Goal: Information Seeking & Learning: Learn about a topic

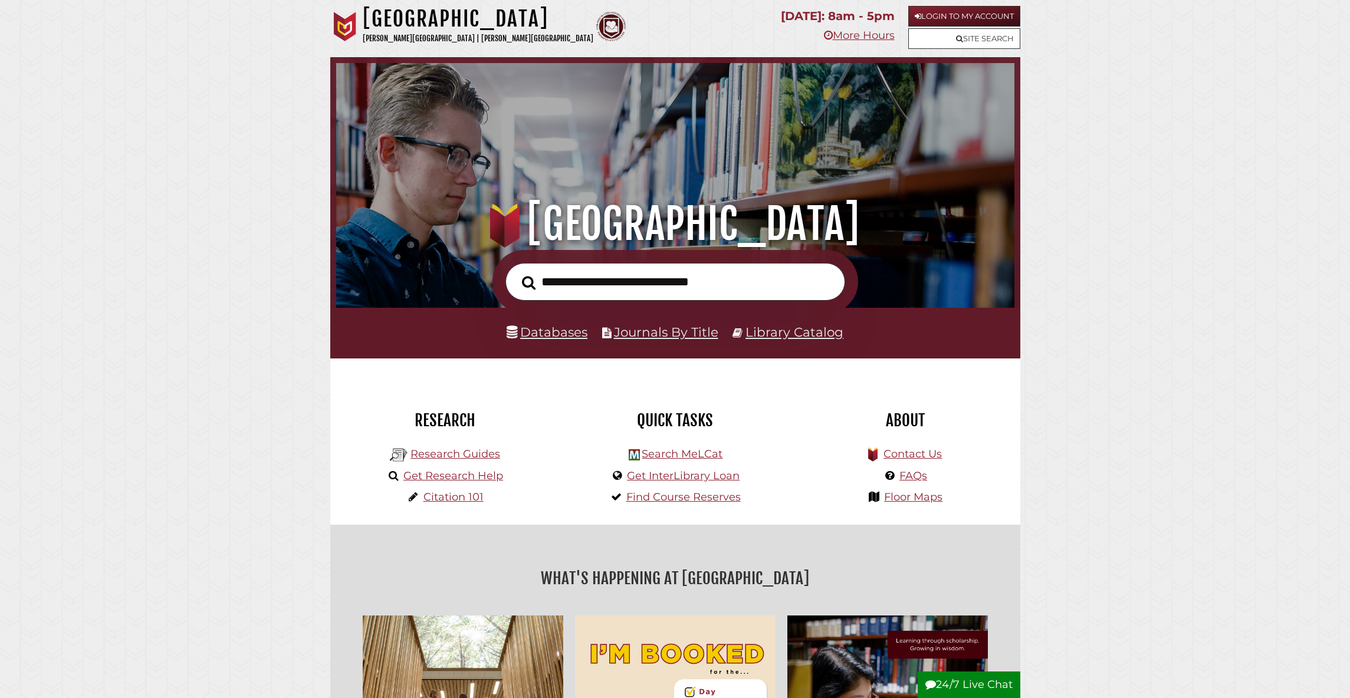
scroll to position [224, 672]
click at [575, 322] on li "Databases" at bounding box center [546, 332] width 81 height 22
click at [597, 289] on input "text" at bounding box center [675, 282] width 340 height 38
paste input "**********"
type input "**********"
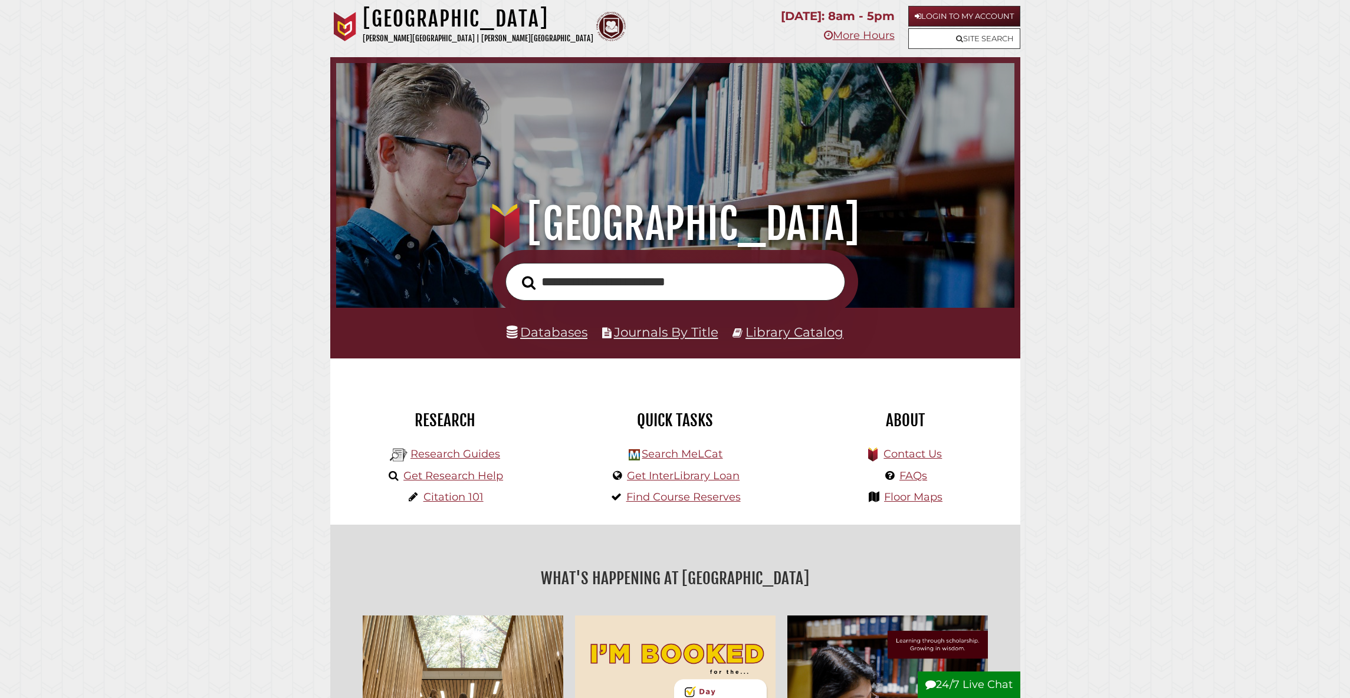
click at [516, 272] on button "Search" at bounding box center [528, 282] width 25 height 21
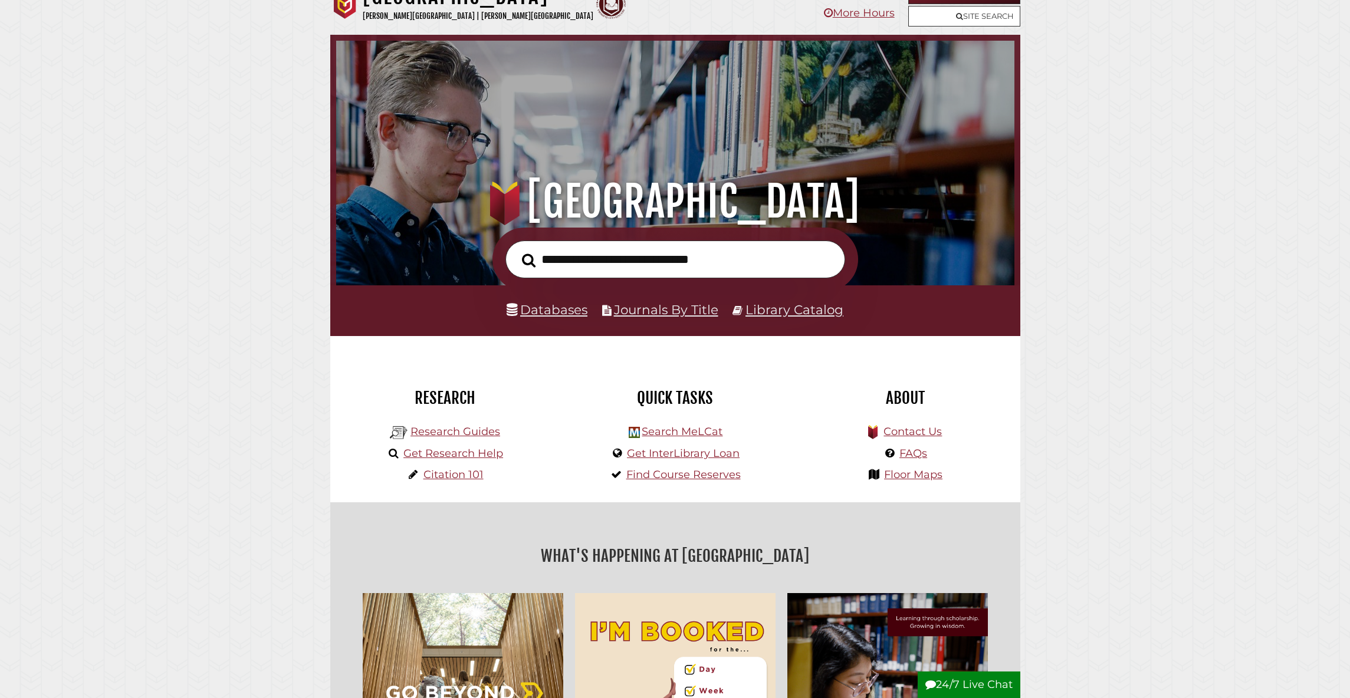
scroll to position [229, 0]
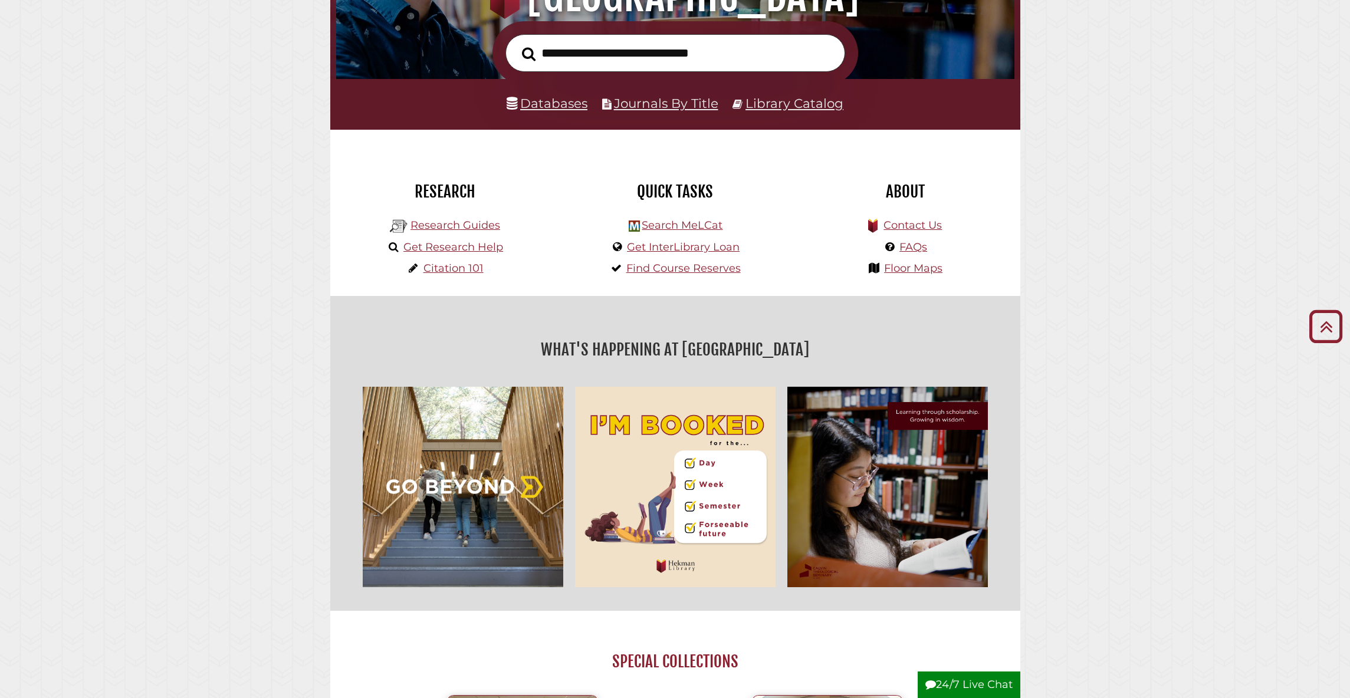
click at [686, 481] on img "slideshow" at bounding box center [675, 487] width 212 height 212
click at [730, 472] on img "slideshow" at bounding box center [675, 487] width 212 height 212
click at [730, 471] on img "slideshow" at bounding box center [675, 487] width 212 height 212
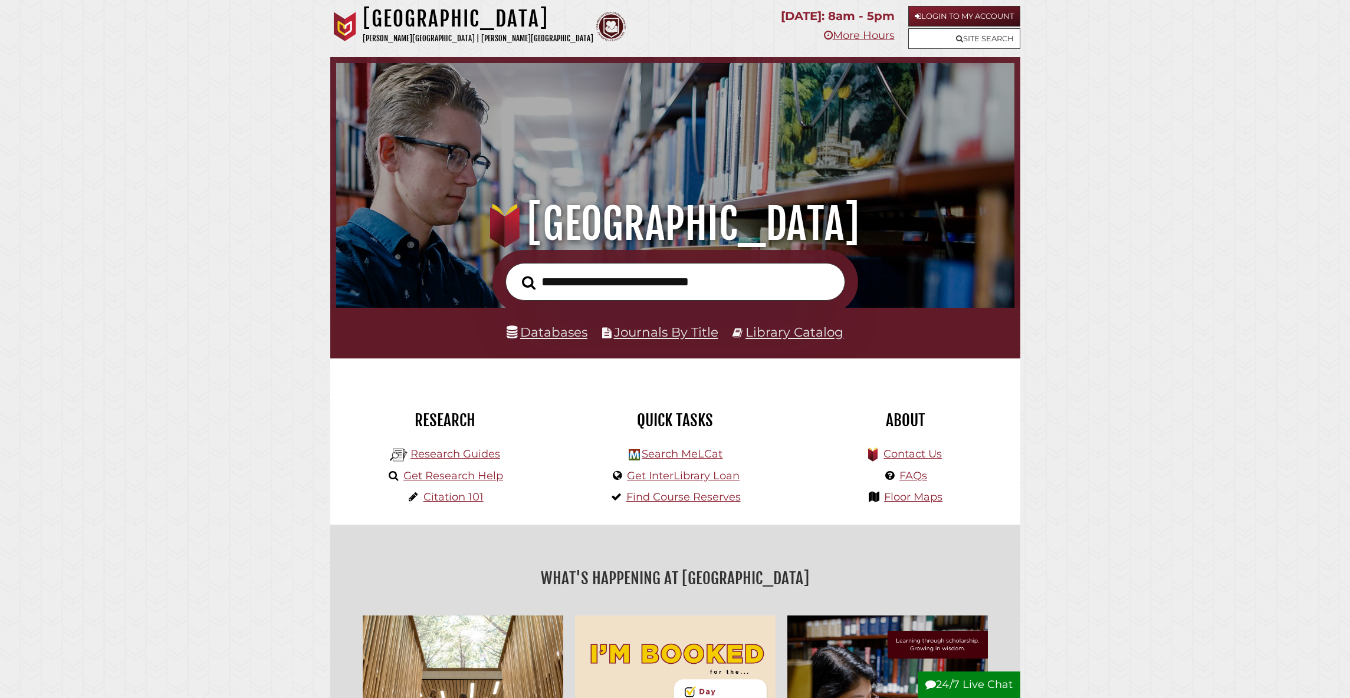
scroll to position [224, 672]
click at [600, 292] on input "text" at bounding box center [675, 282] width 340 height 38
paste input "**********"
type input "**********"
click at [516, 272] on button "Search" at bounding box center [528, 282] width 25 height 21
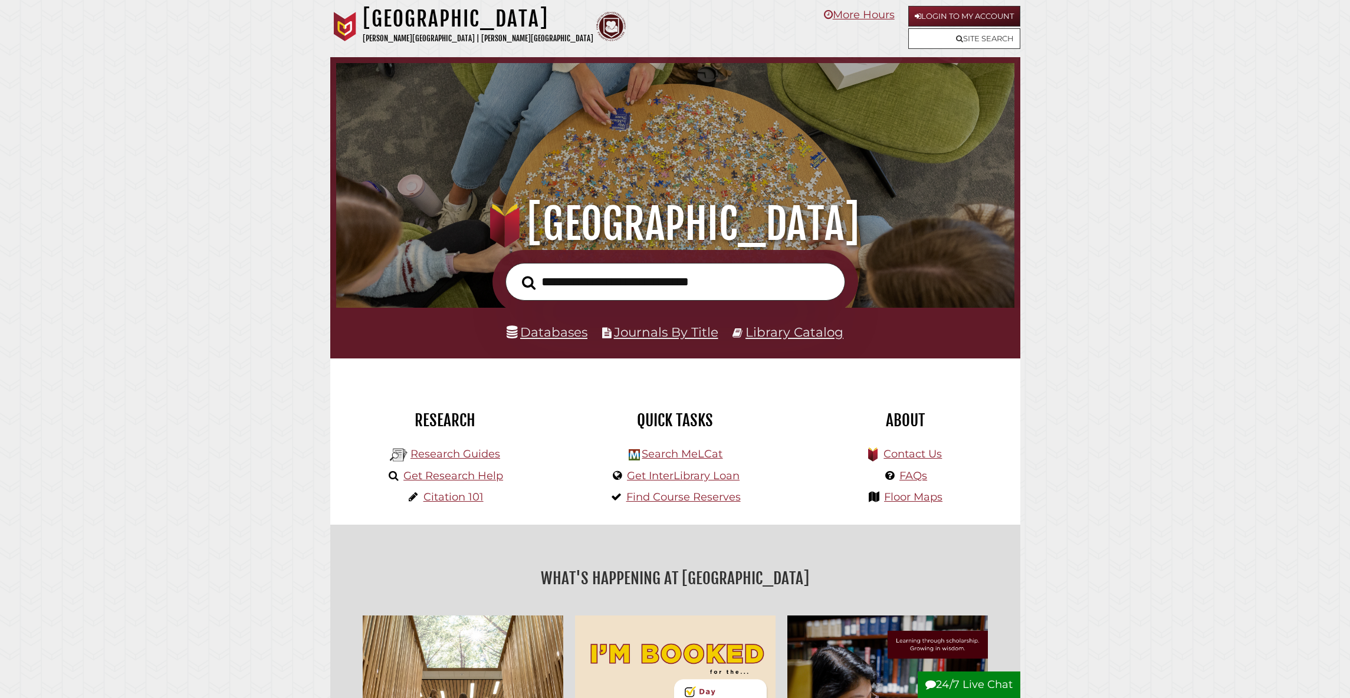
scroll to position [224, 672]
click at [635, 274] on input "text" at bounding box center [675, 282] width 340 height 38
type input "**********"
click at [516, 272] on button "Search" at bounding box center [528, 282] width 25 height 21
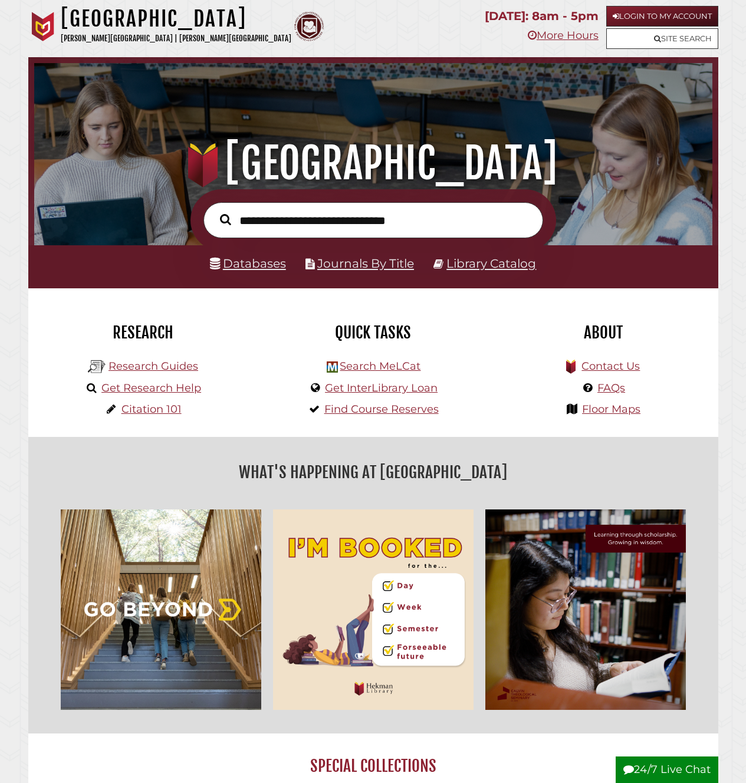
scroll to position [224, 672]
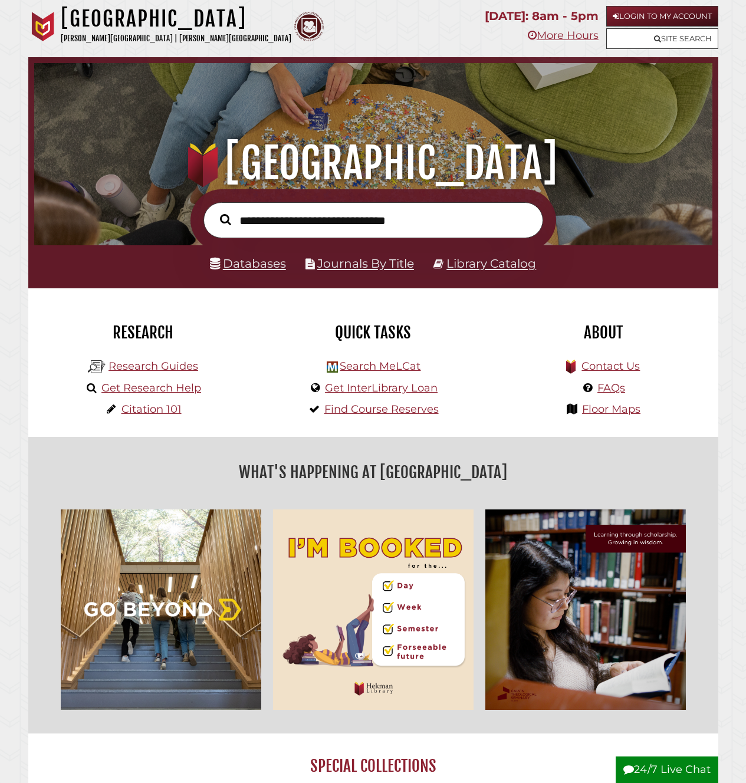
scroll to position [224, 672]
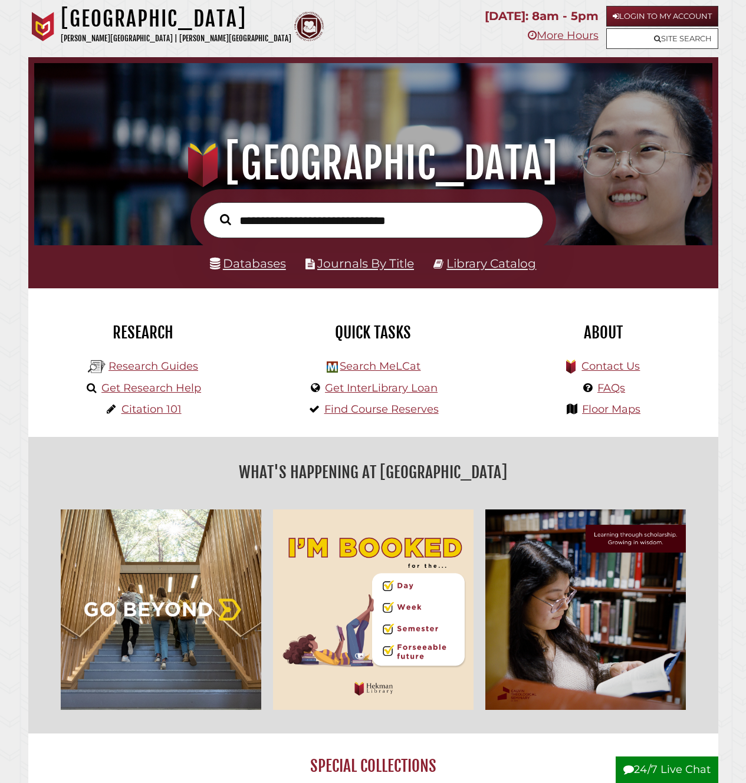
scroll to position [224, 672]
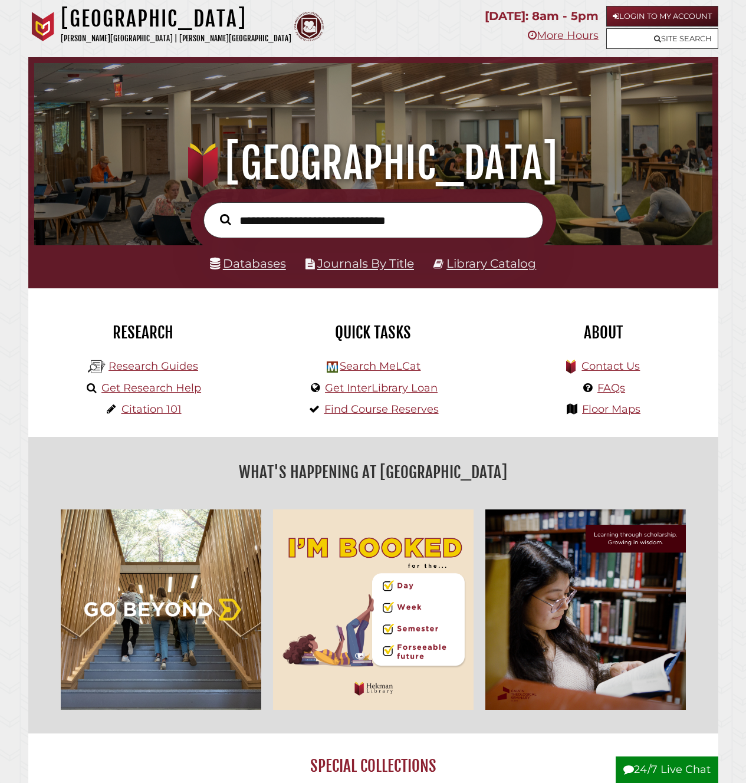
scroll to position [224, 672]
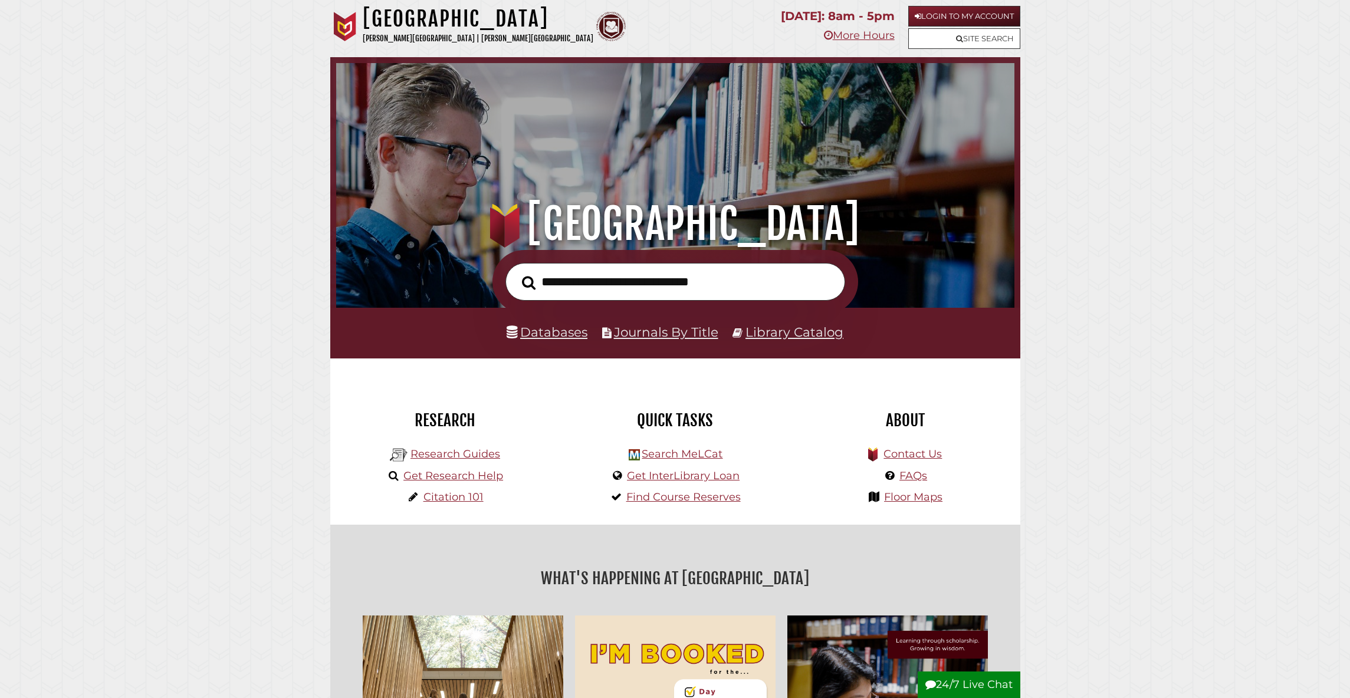
scroll to position [224, 672]
click at [502, 329] on ul "Databases Journals By Title Library Catalog" at bounding box center [675, 332] width 354 height 22
click at [575, 333] on link "Databases" at bounding box center [546, 331] width 81 height 15
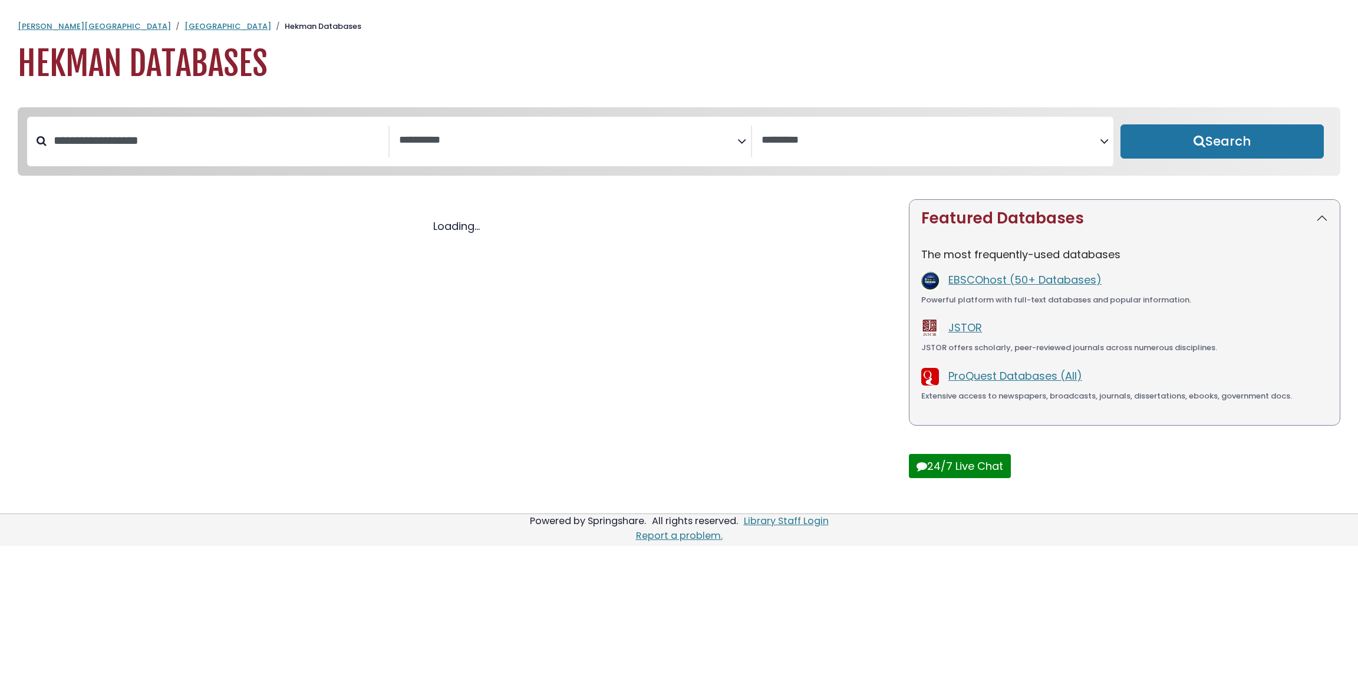
select select "Database Subject Filter"
select select "Database Vendors Filter"
select select "Database Subject Filter"
select select "Database Vendors Filter"
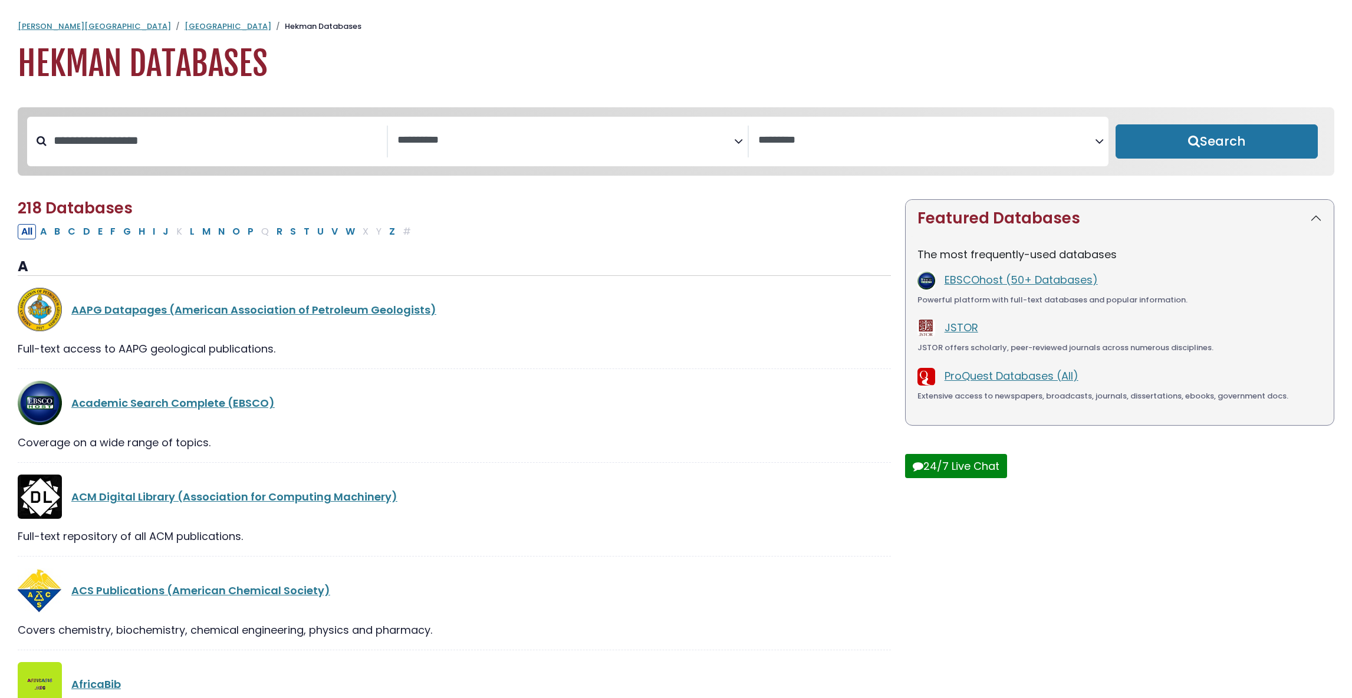
click at [246, 165] on div "**********" at bounding box center [567, 142] width 1081 height 50
click at [246, 150] on input "Search database by title or keyword" at bounding box center [217, 140] width 340 height 19
type input "********"
click at [1116, 124] on button "Search" at bounding box center [1217, 141] width 202 height 34
select select "Database Subject Filter"
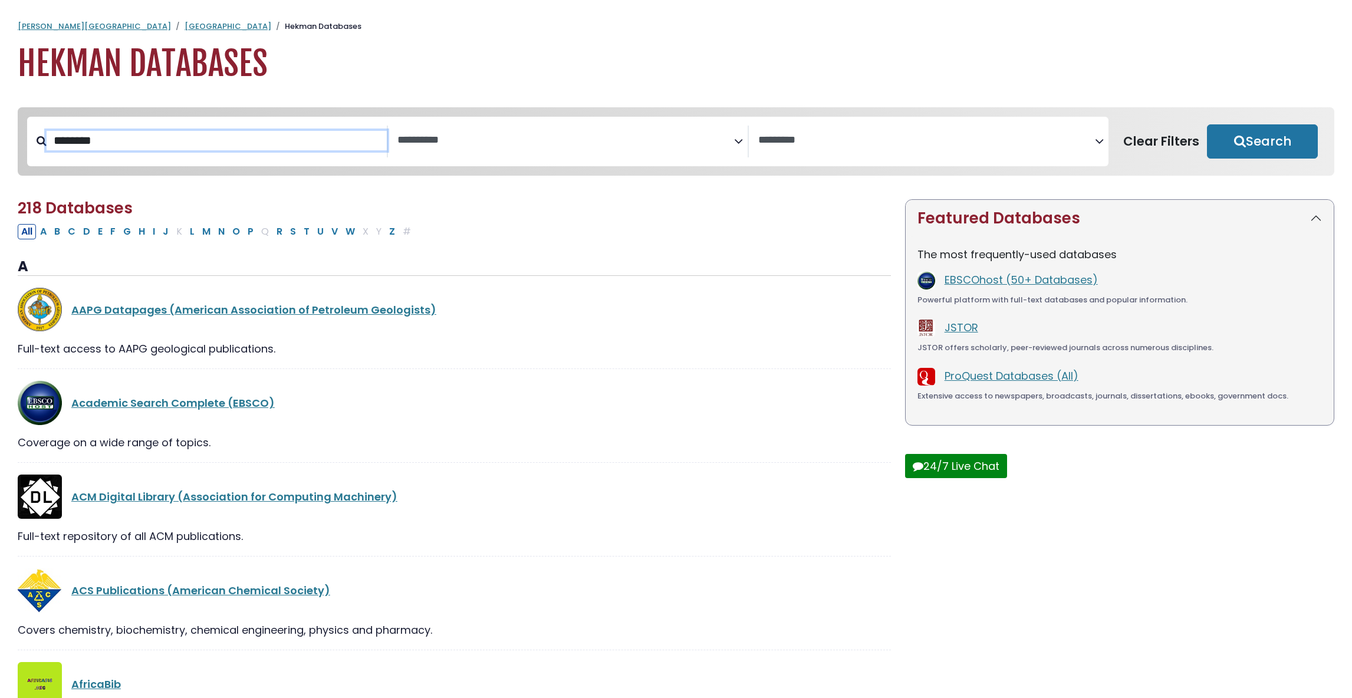
select select "Database Vendors Filter"
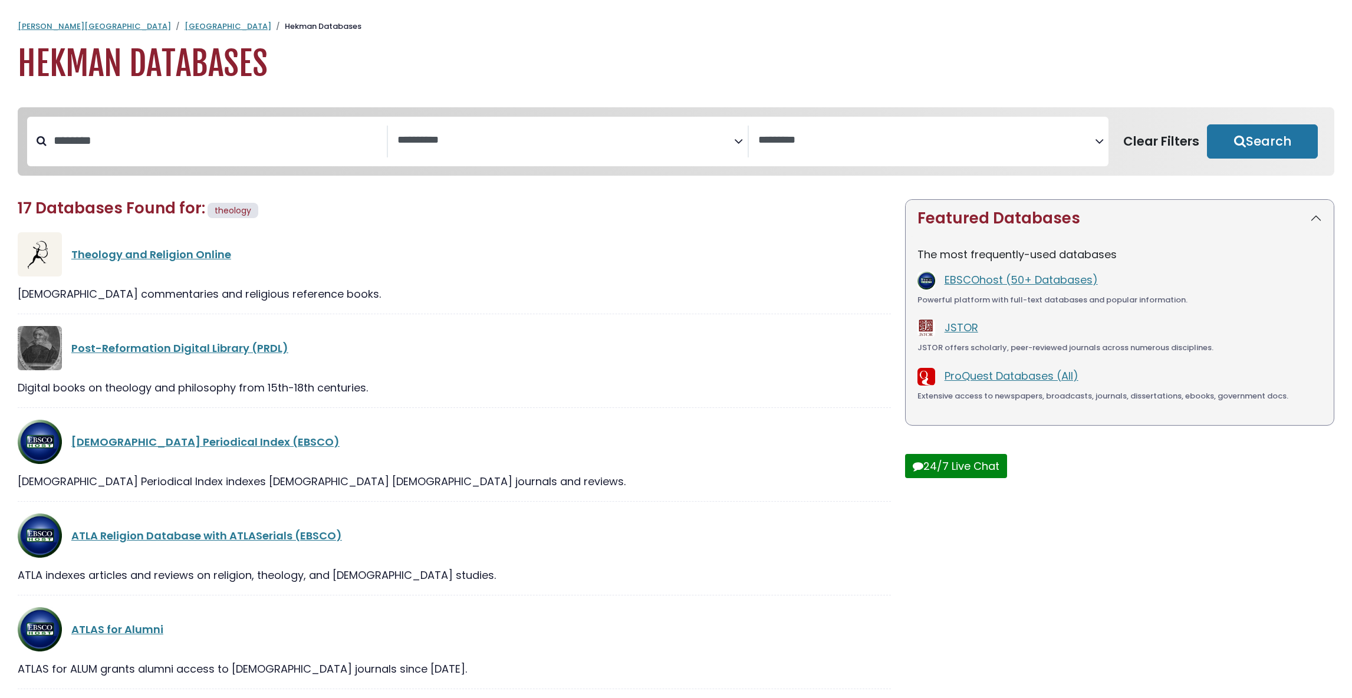
click at [556, 384] on div "Digital books on theology and philosophy from 15th-18th centuries." at bounding box center [454, 388] width 873 height 16
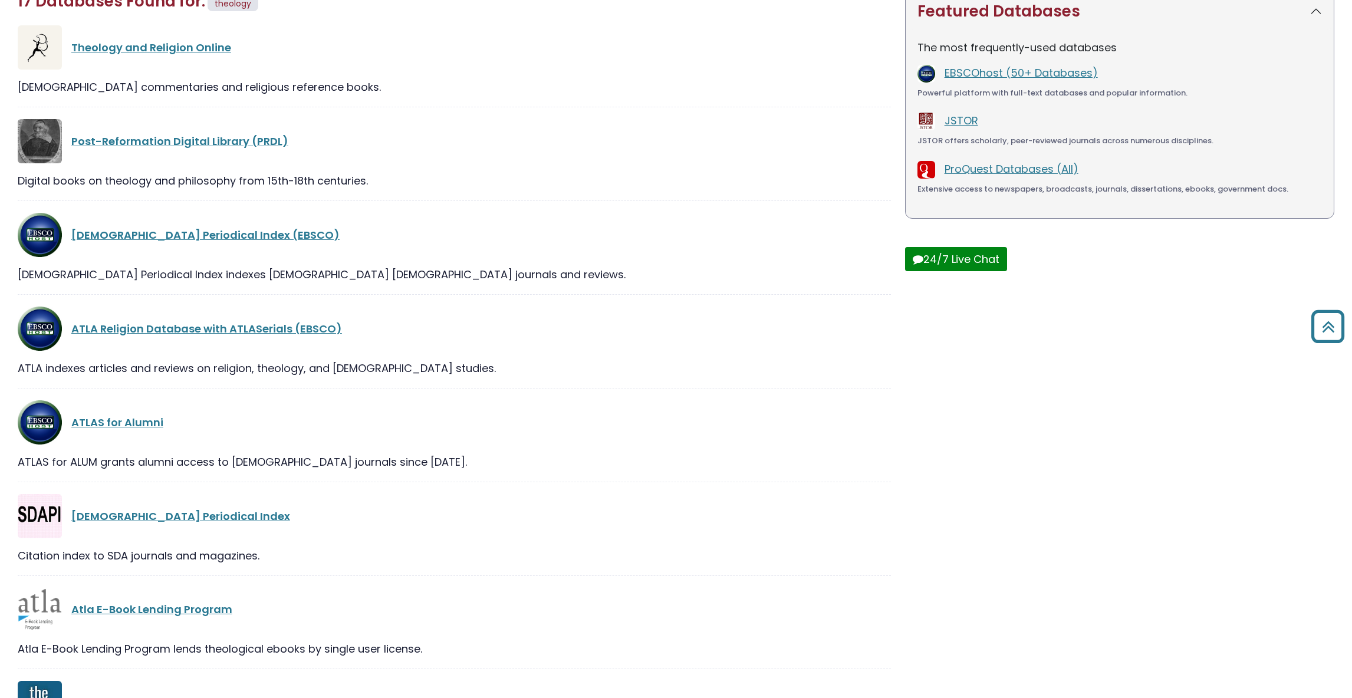
scroll to position [437, 0]
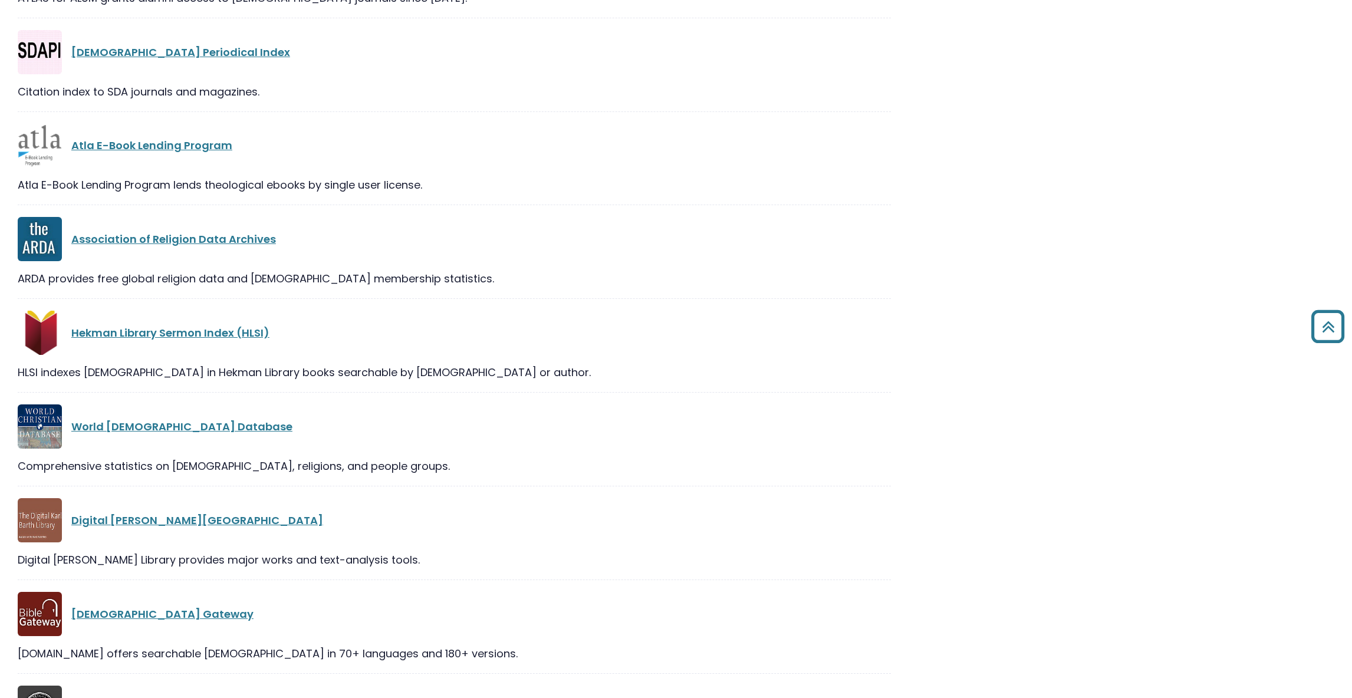
click at [603, 504] on div "Digital [PERSON_NAME][GEOGRAPHIC_DATA]" at bounding box center [454, 520] width 873 height 44
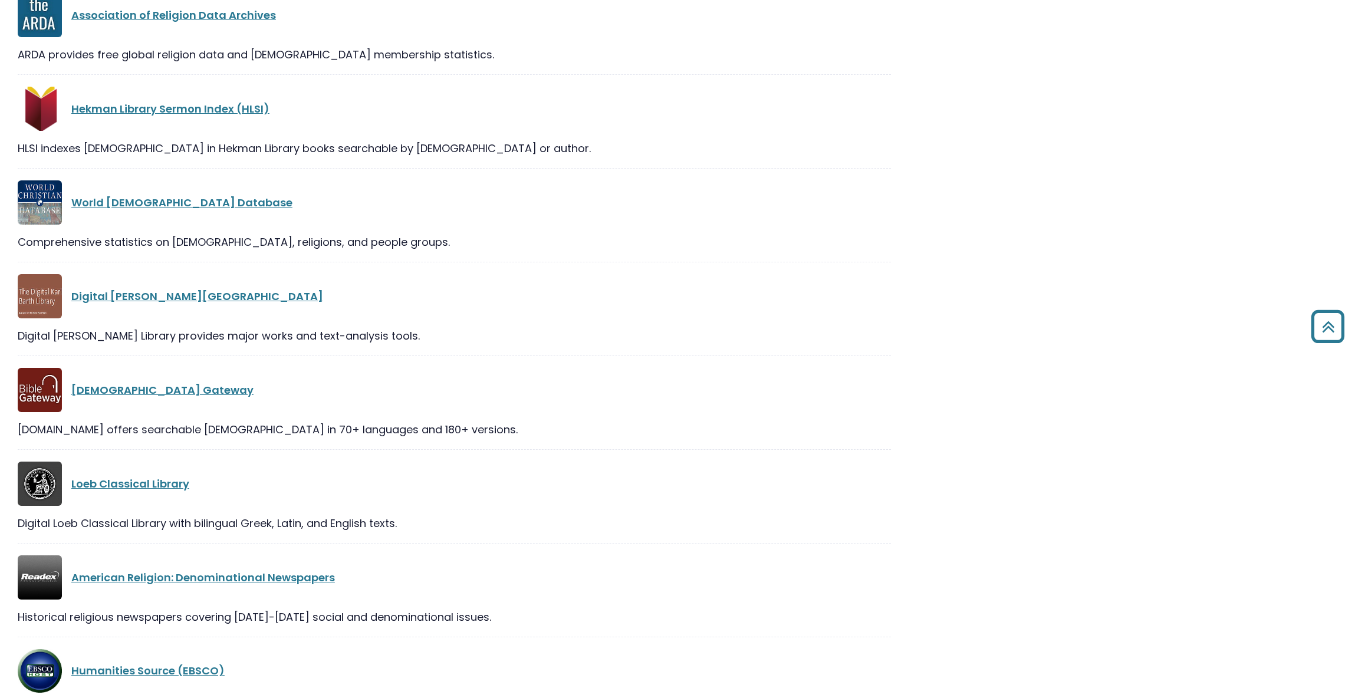
scroll to position [1106, 0]
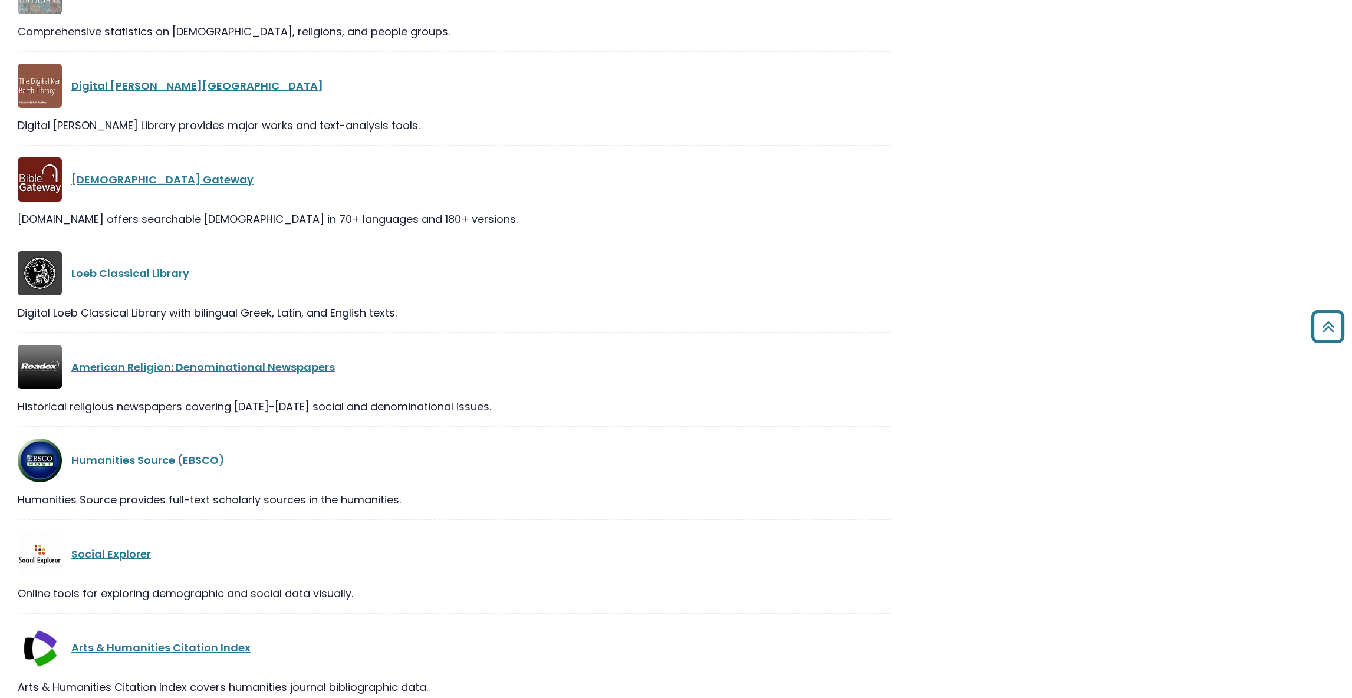
drag, startPoint x: 191, startPoint y: 468, endPoint x: 229, endPoint y: 613, distance: 150.0
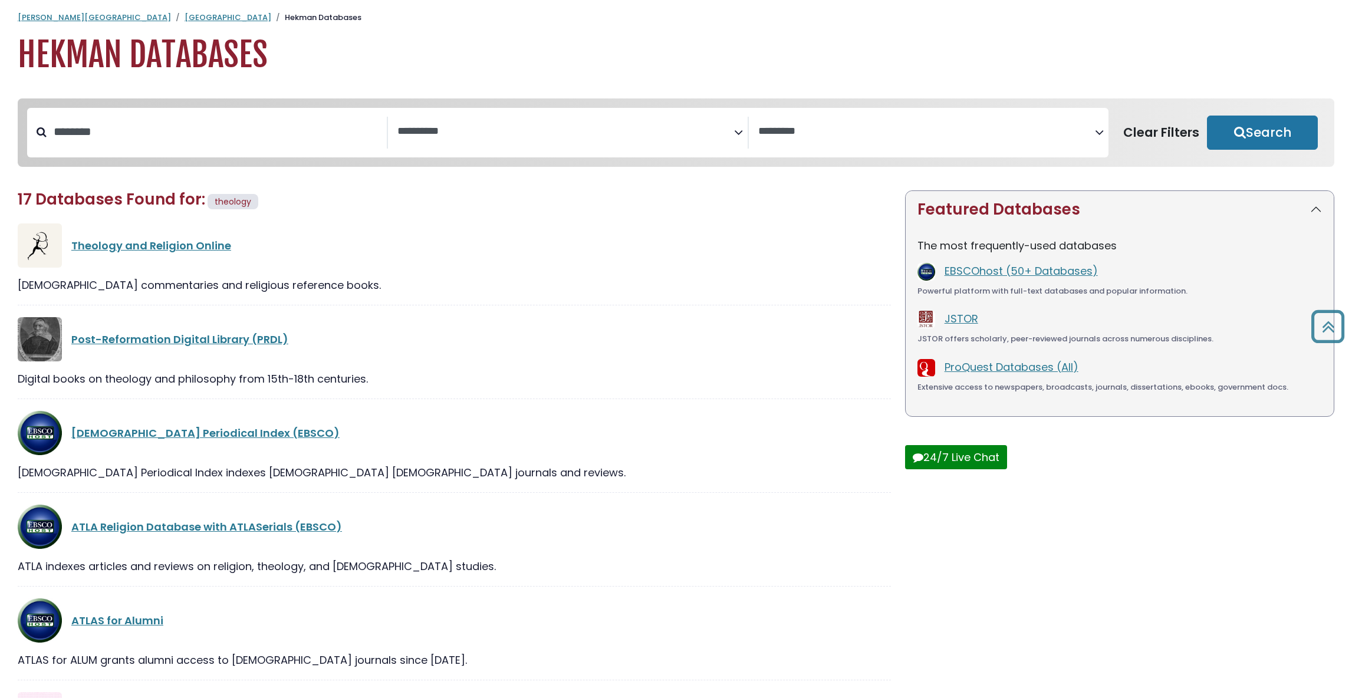
scroll to position [0, 0]
